Goal: Task Accomplishment & Management: Manage account settings

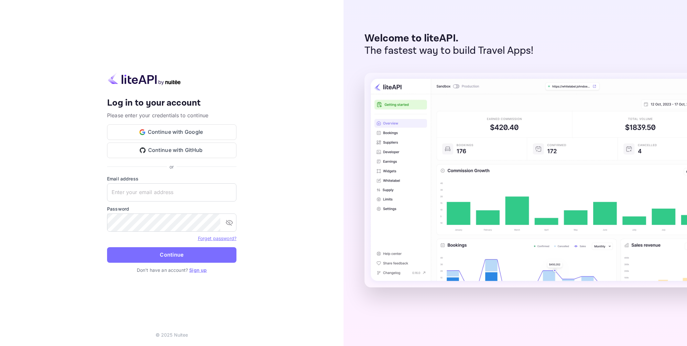
click at [193, 129] on button "Continue with Google" at bounding box center [171, 132] width 129 height 16
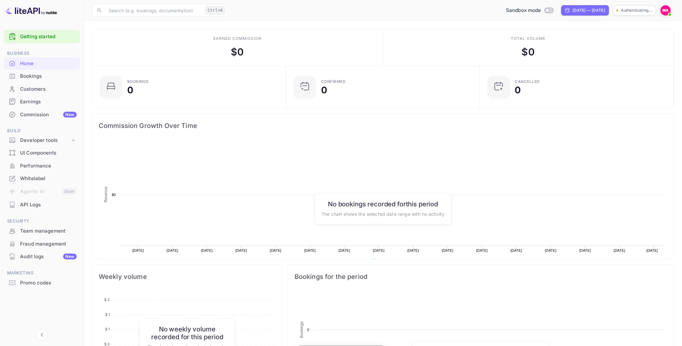
click at [33, 206] on div "API Logs" at bounding box center [48, 204] width 57 height 7
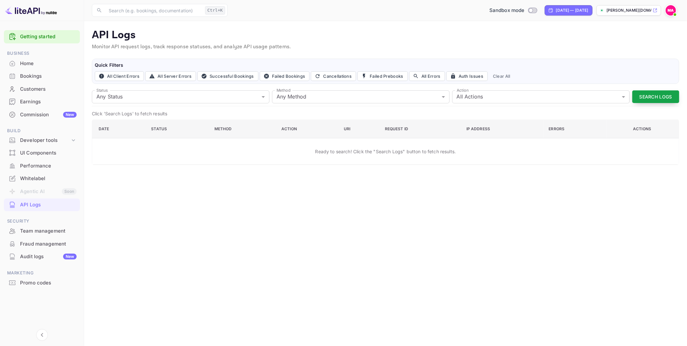
click at [643, 96] on button "Search Logs" at bounding box center [656, 96] width 47 height 13
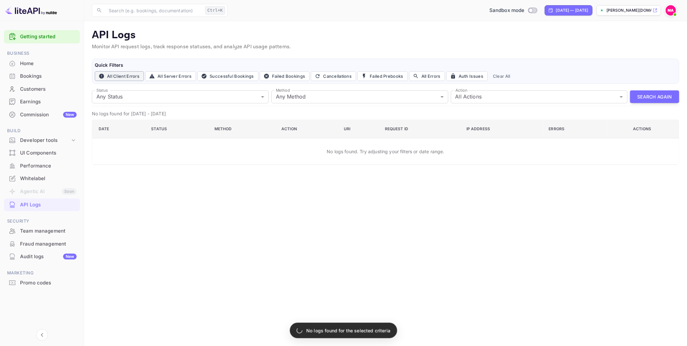
click at [128, 77] on button "All Client Errors" at bounding box center [119, 76] width 49 height 10
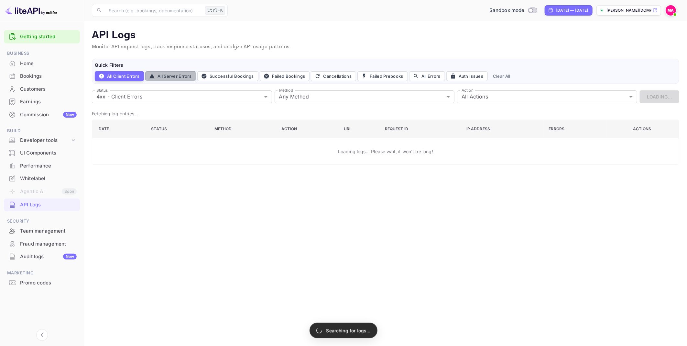
click at [169, 77] on button "All Server Errors" at bounding box center [170, 76] width 51 height 10
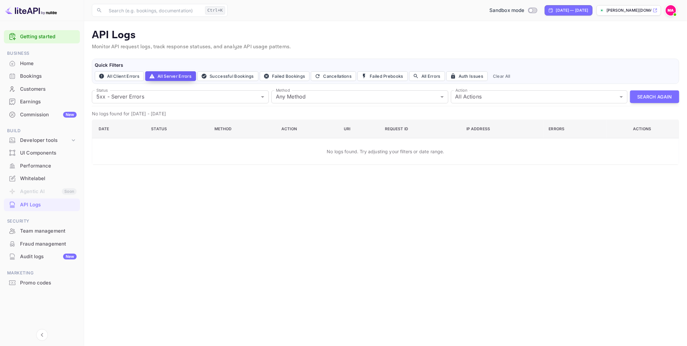
click at [152, 76] on icon "button" at bounding box center [152, 76] width 6 height 6
click at [50, 139] on div "Developer tools" at bounding box center [45, 140] width 50 height 7
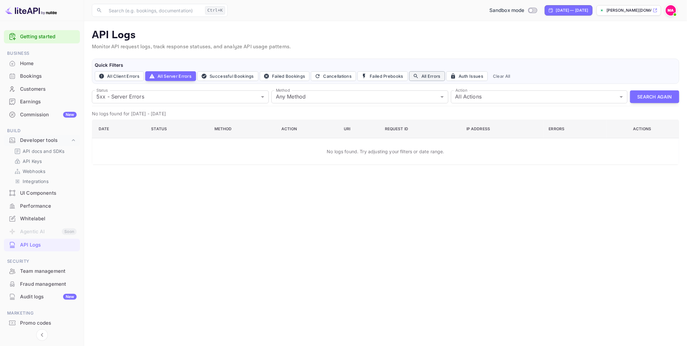
click at [426, 72] on button "All Errors" at bounding box center [427, 76] width 36 height 10
click at [135, 73] on button "All Client Errors" at bounding box center [119, 76] width 49 height 10
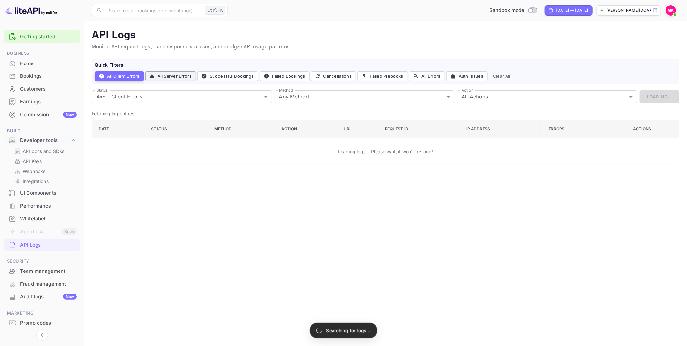
click at [172, 73] on button "All Server Errors" at bounding box center [170, 76] width 51 height 10
type input "5xx"
click at [37, 161] on p "API Keys" at bounding box center [32, 161] width 19 height 7
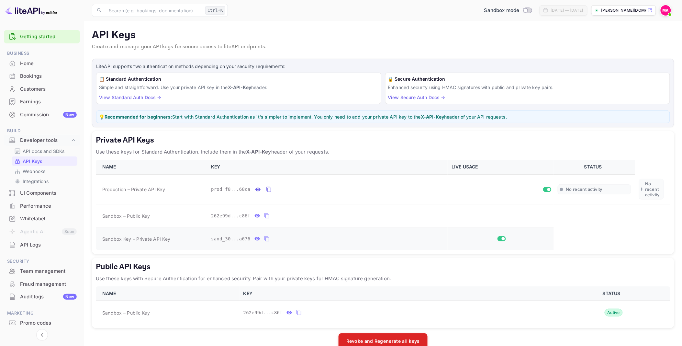
click at [264, 239] on icon "private api keys table" at bounding box center [267, 239] width 6 height 8
